Goal: Task Accomplishment & Management: Use online tool/utility

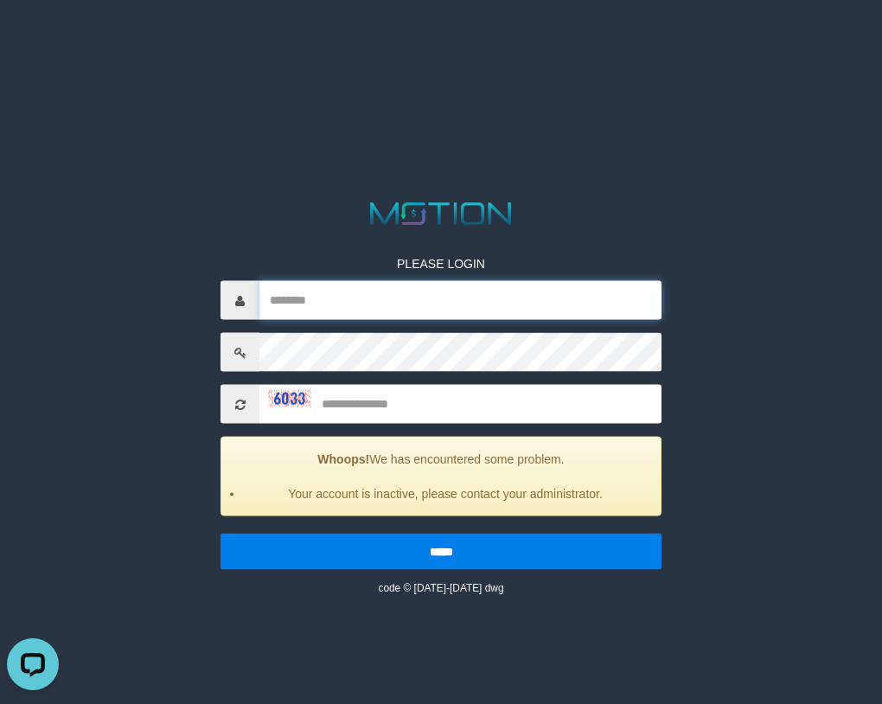
type input "**********"
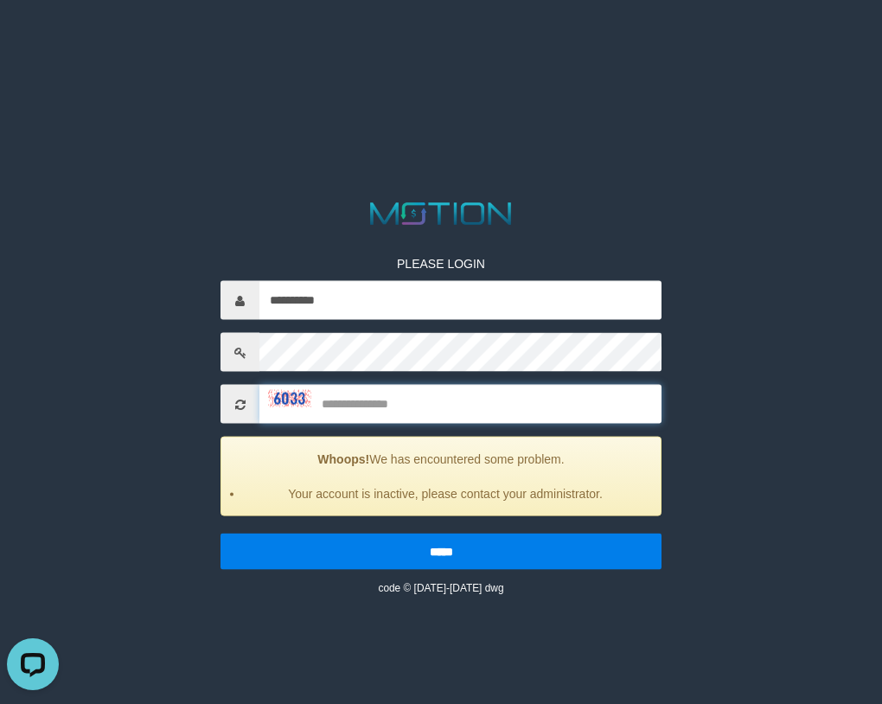
click at [354, 394] on input "text" at bounding box center [460, 404] width 402 height 39
type input "****"
click at [220, 533] on input "*****" at bounding box center [440, 551] width 441 height 36
